Goal: Task Accomplishment & Management: Use online tool/utility

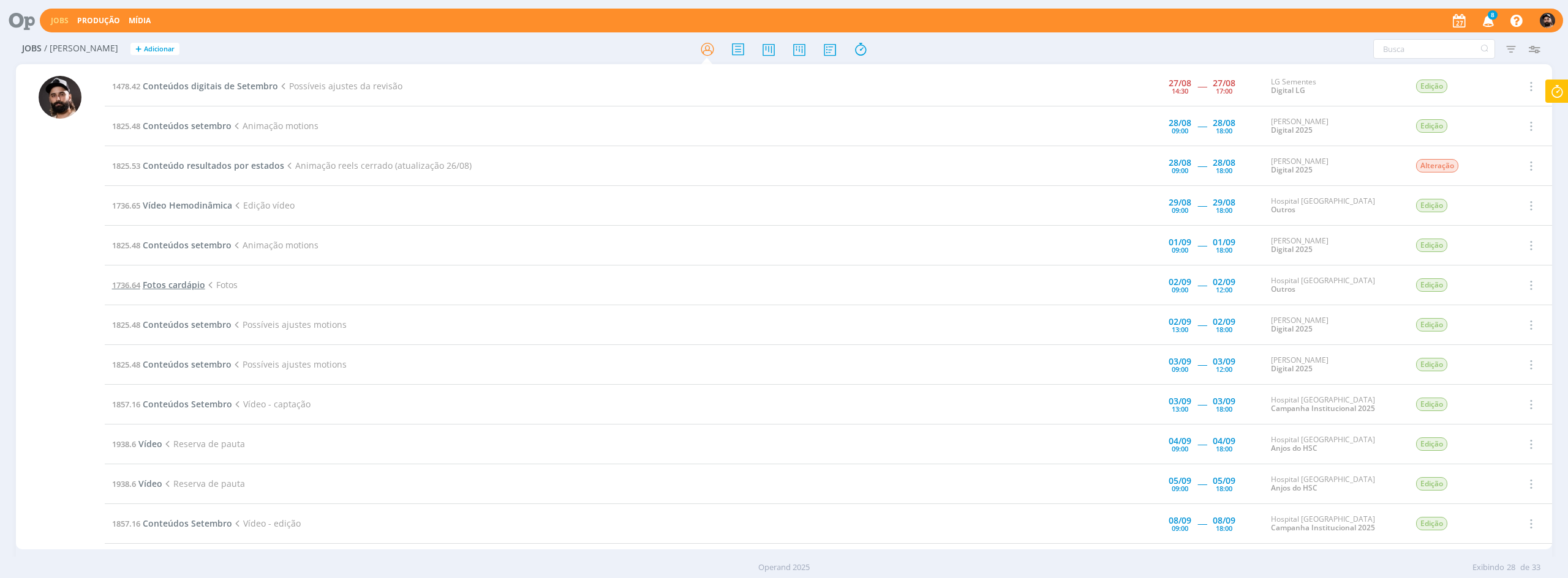
click at [192, 289] on span "Fotos cardápio" at bounding box center [173, 285] width 62 height 12
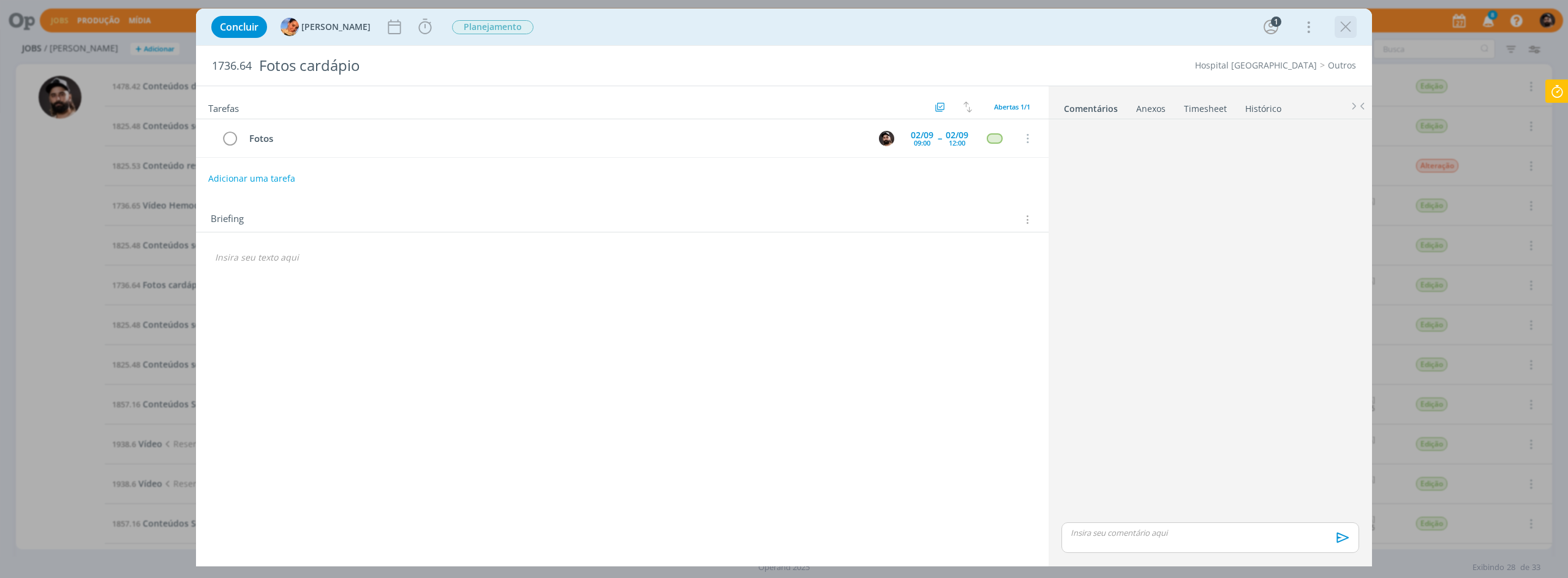
click at [1346, 22] on icon "dialog" at bounding box center [1345, 27] width 18 height 18
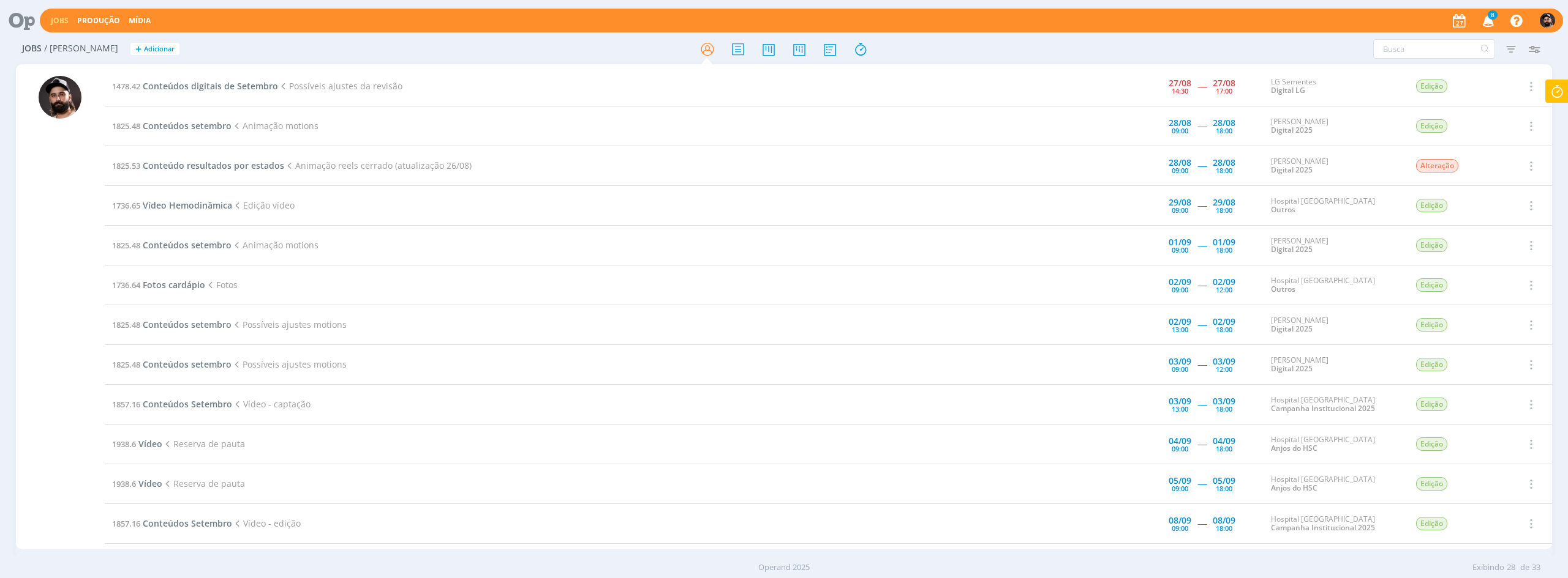
click at [1558, 97] on icon at bounding box center [1556, 91] width 22 height 24
type input "04:37:55"
click at [1550, 99] on span "Parar" at bounding box center [1541, 99] width 22 height 12
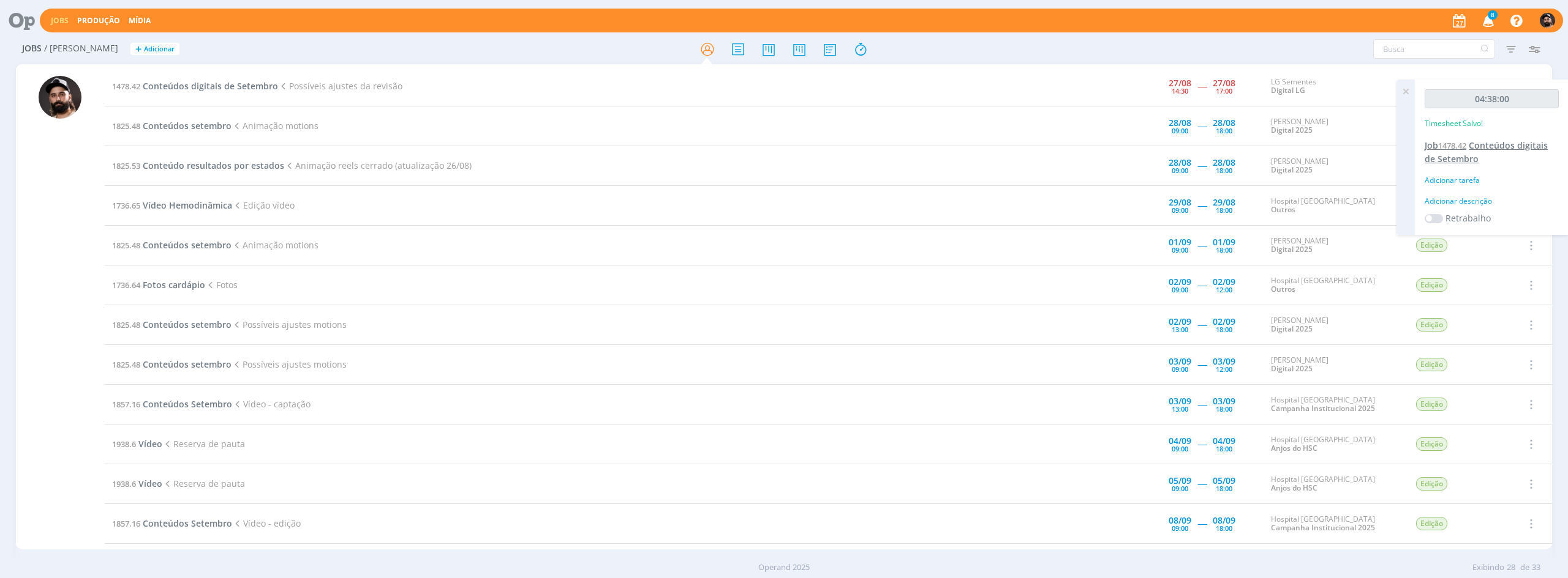
click at [1481, 148] on span "Conteúdos digitais de Setembro" at bounding box center [1486, 152] width 123 height 25
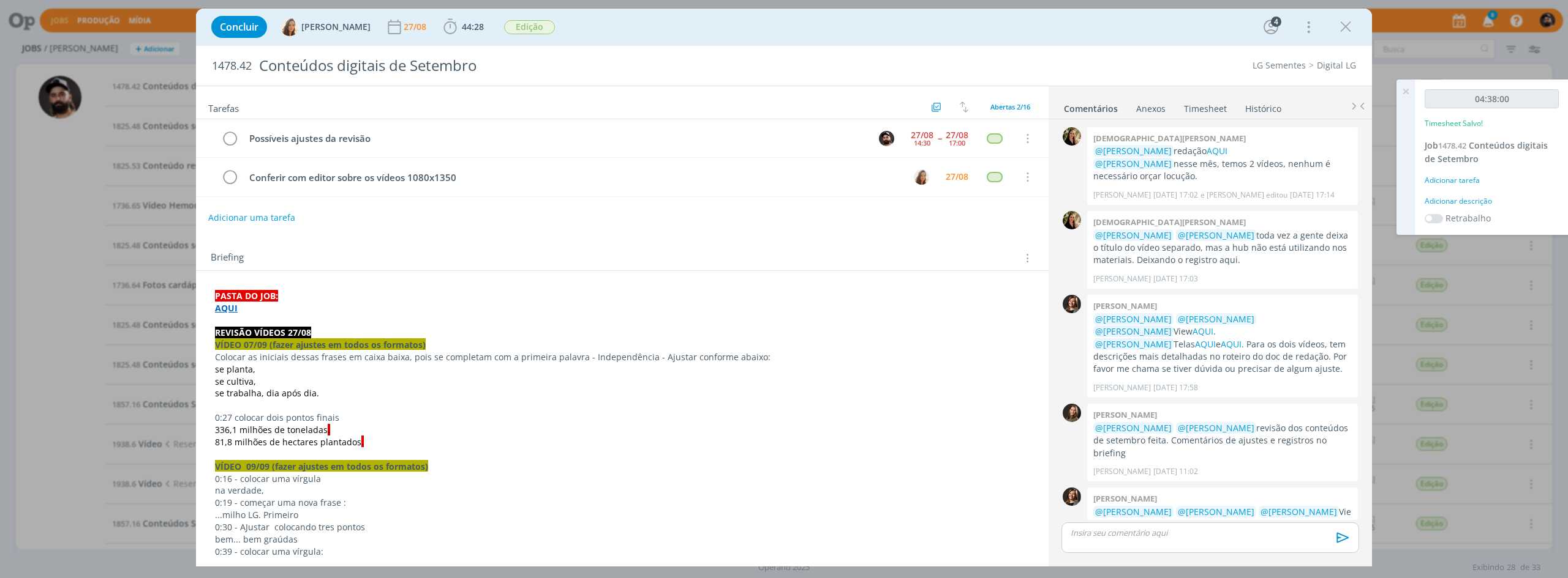
click at [1204, 115] on link "Timesheet" at bounding box center [1204, 105] width 44 height 18
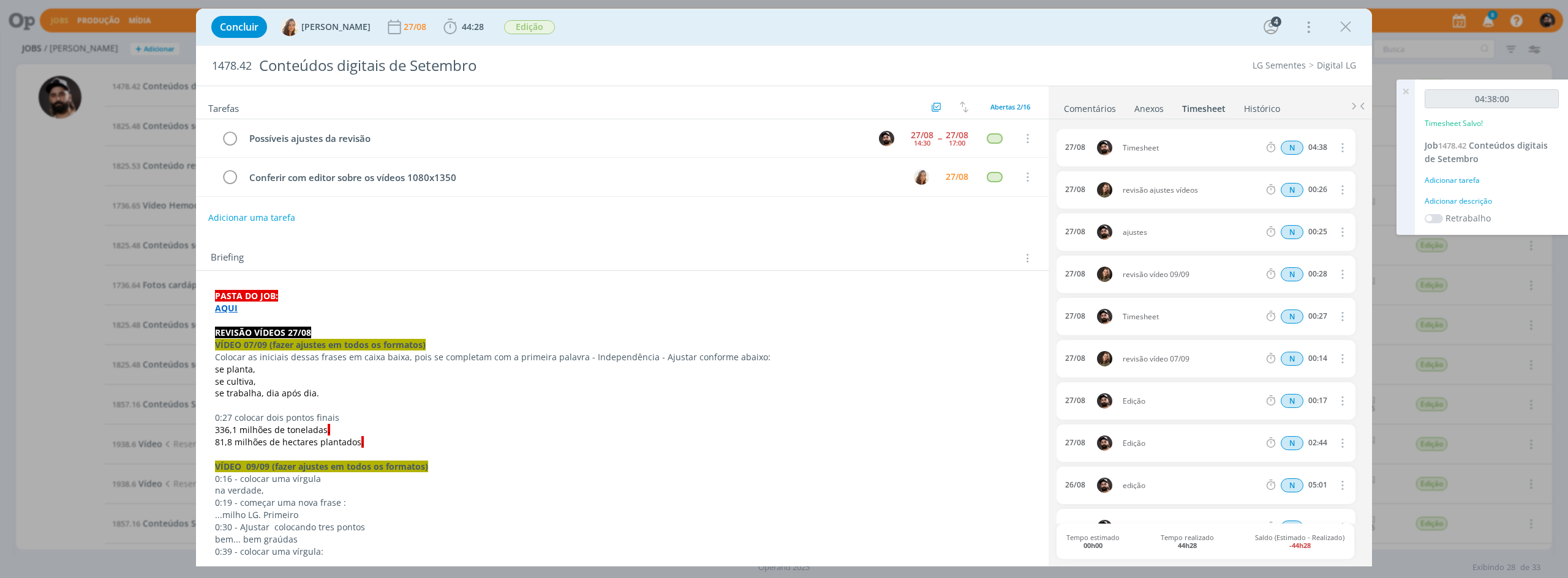
click at [1338, 148] on icon "dialog" at bounding box center [1341, 147] width 13 height 15
click at [1323, 173] on link "Excluir" at bounding box center [1307, 169] width 97 height 19
click at [1333, 150] on button "Sim" at bounding box center [1330, 148] width 24 height 13
click at [1406, 95] on icon at bounding box center [1406, 91] width 22 height 24
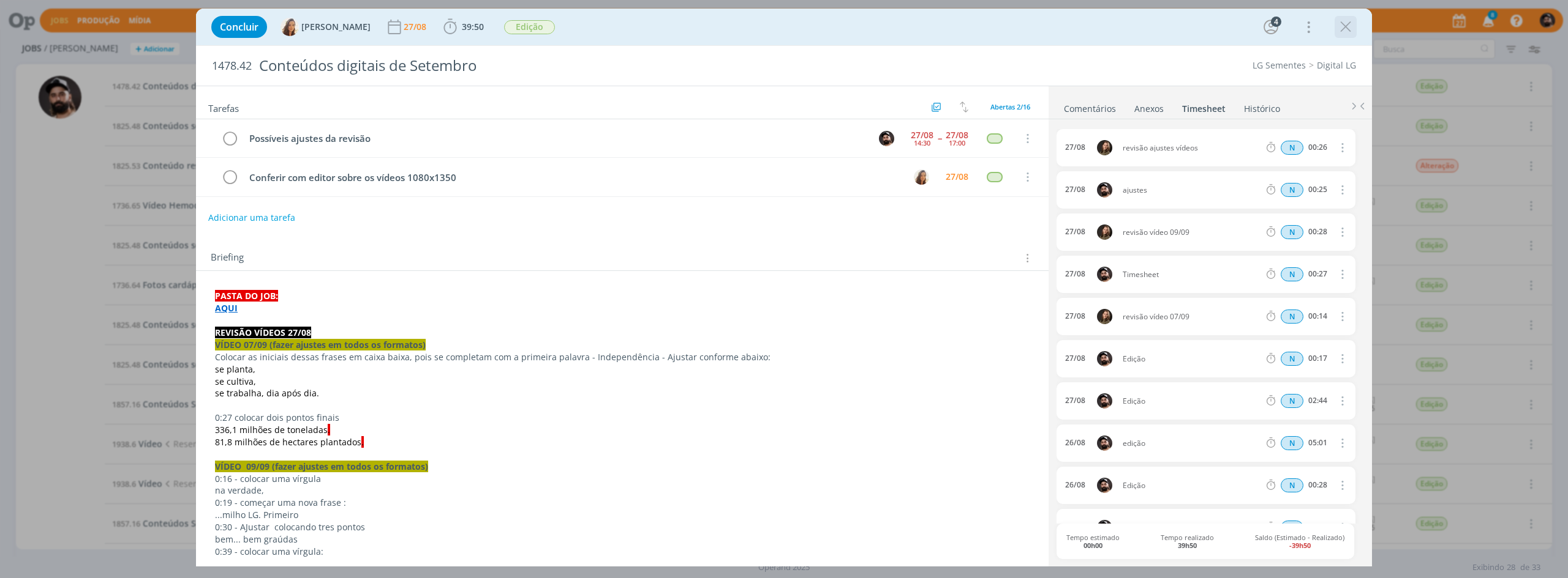
click at [1343, 22] on icon "dialog" at bounding box center [1345, 27] width 18 height 18
